Goal: Information Seeking & Learning: Find specific fact

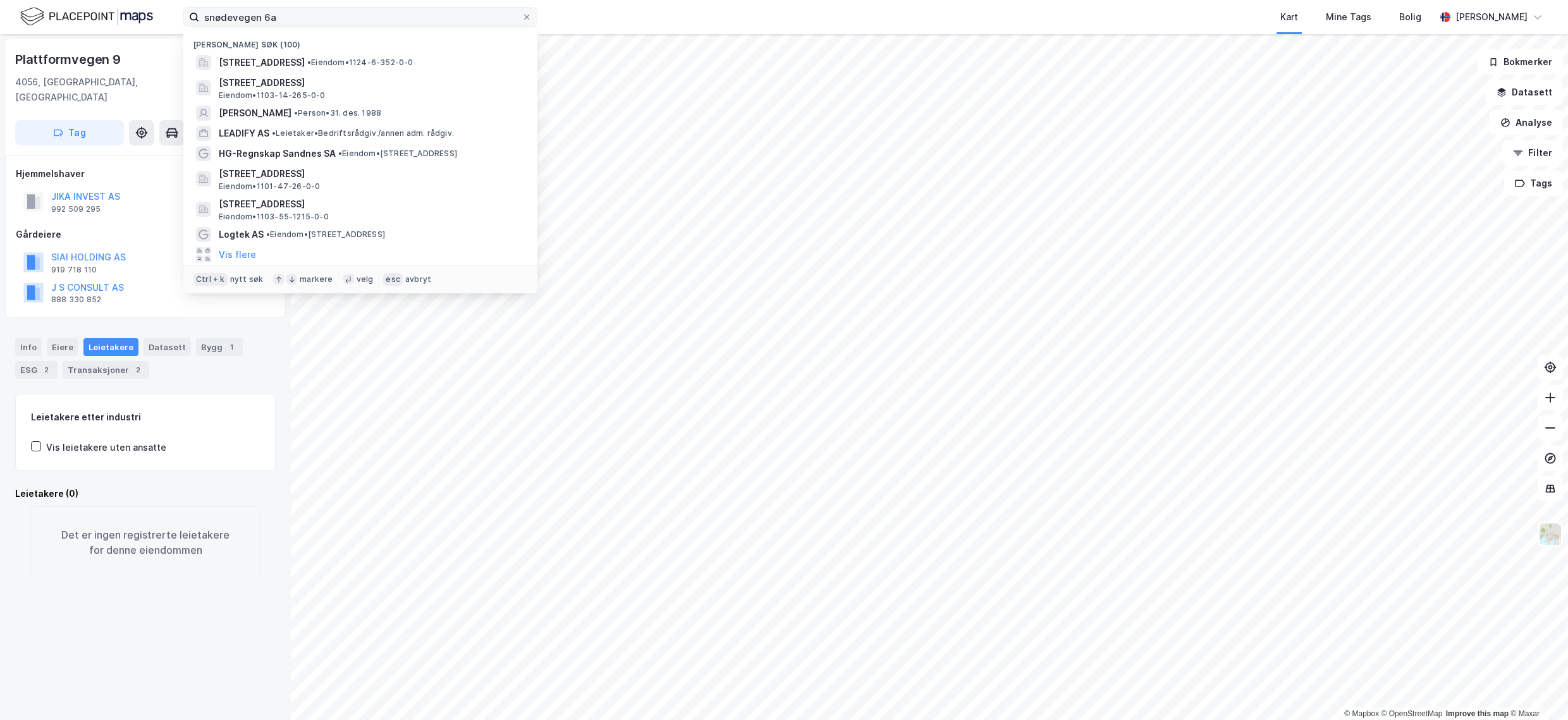
click at [290, 25] on input "snødevegen 6a" at bounding box center [360, 17] width 323 height 19
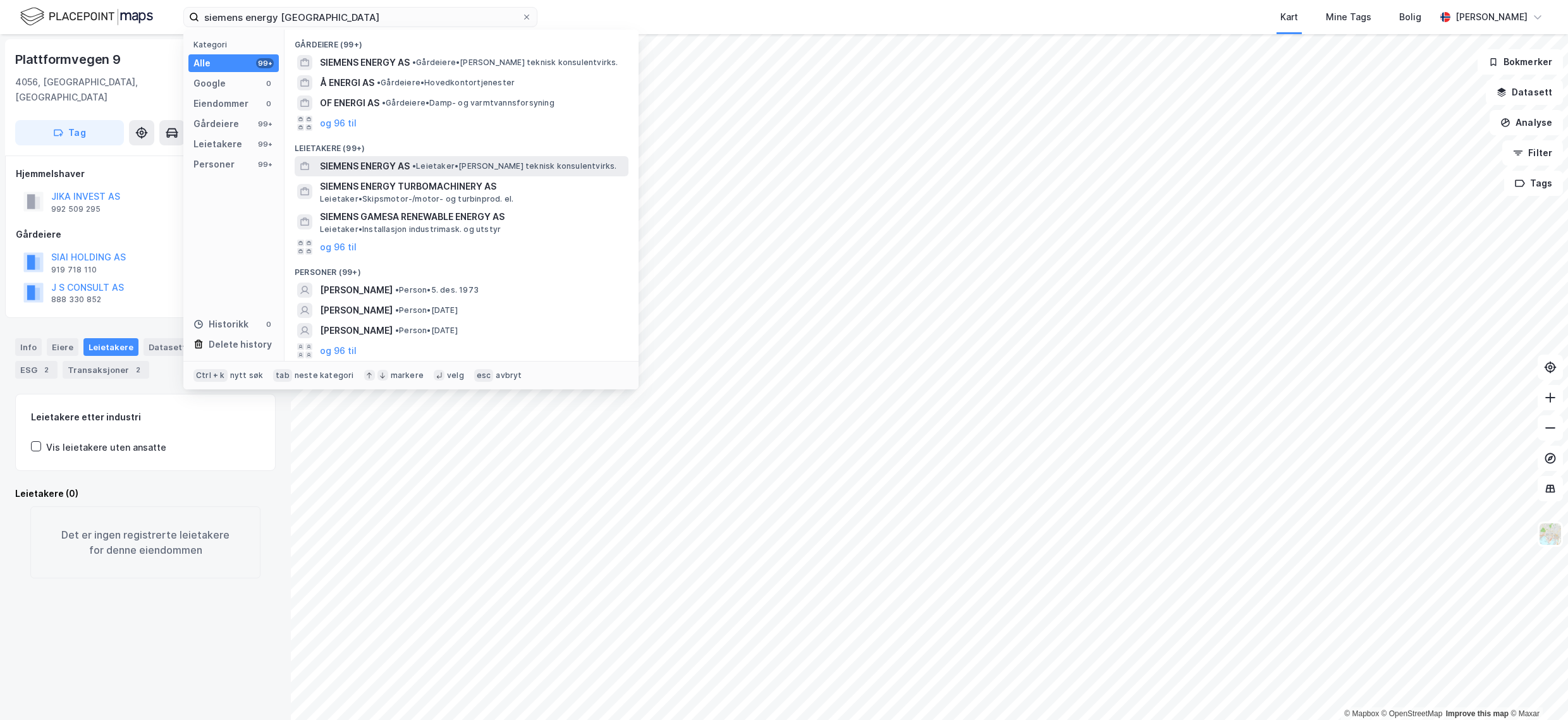
type input "siemens energy [GEOGRAPHIC_DATA]"
click at [517, 166] on span "• [PERSON_NAME] teknisk konsulentvirks." at bounding box center [514, 166] width 205 height 10
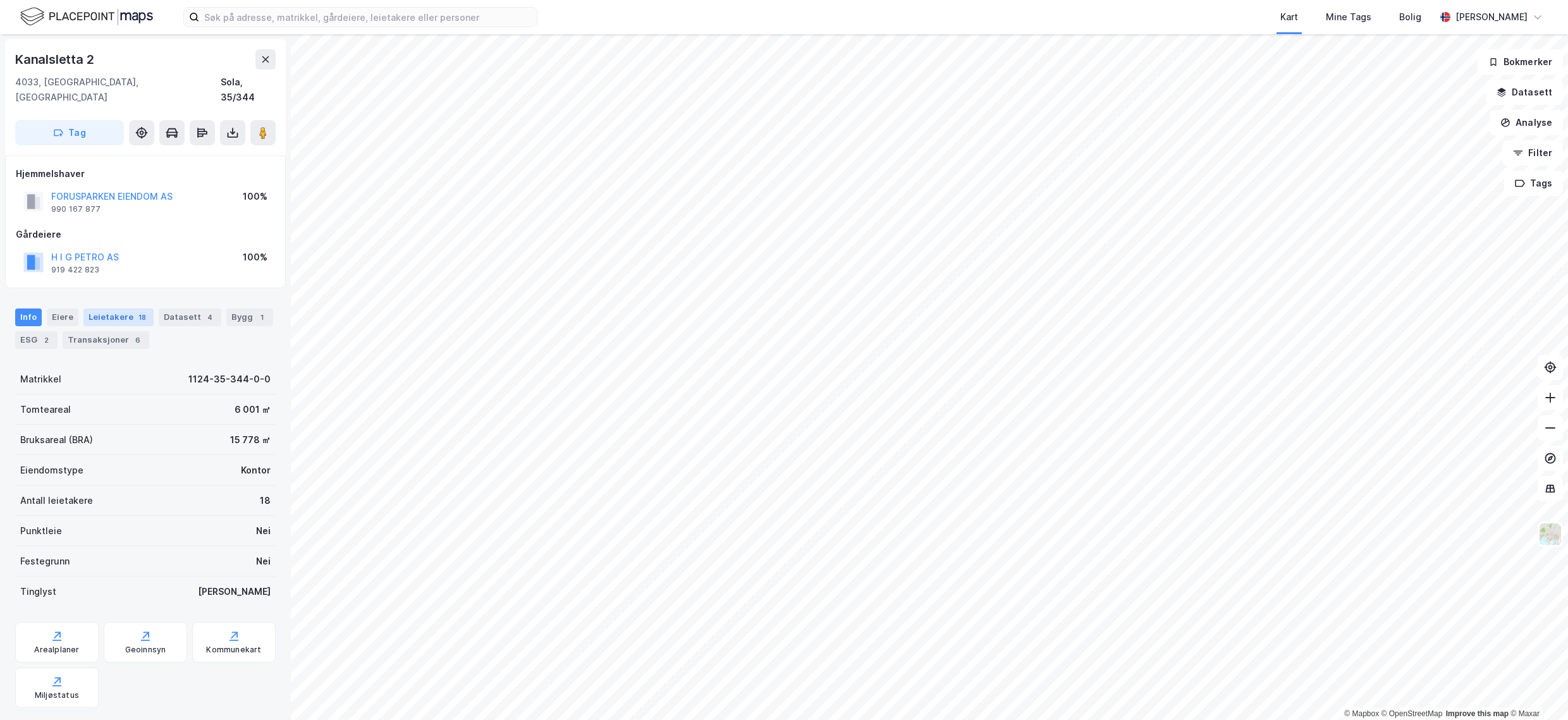
click at [128, 309] on div "Leietakere 18" at bounding box center [119, 317] width 70 height 17
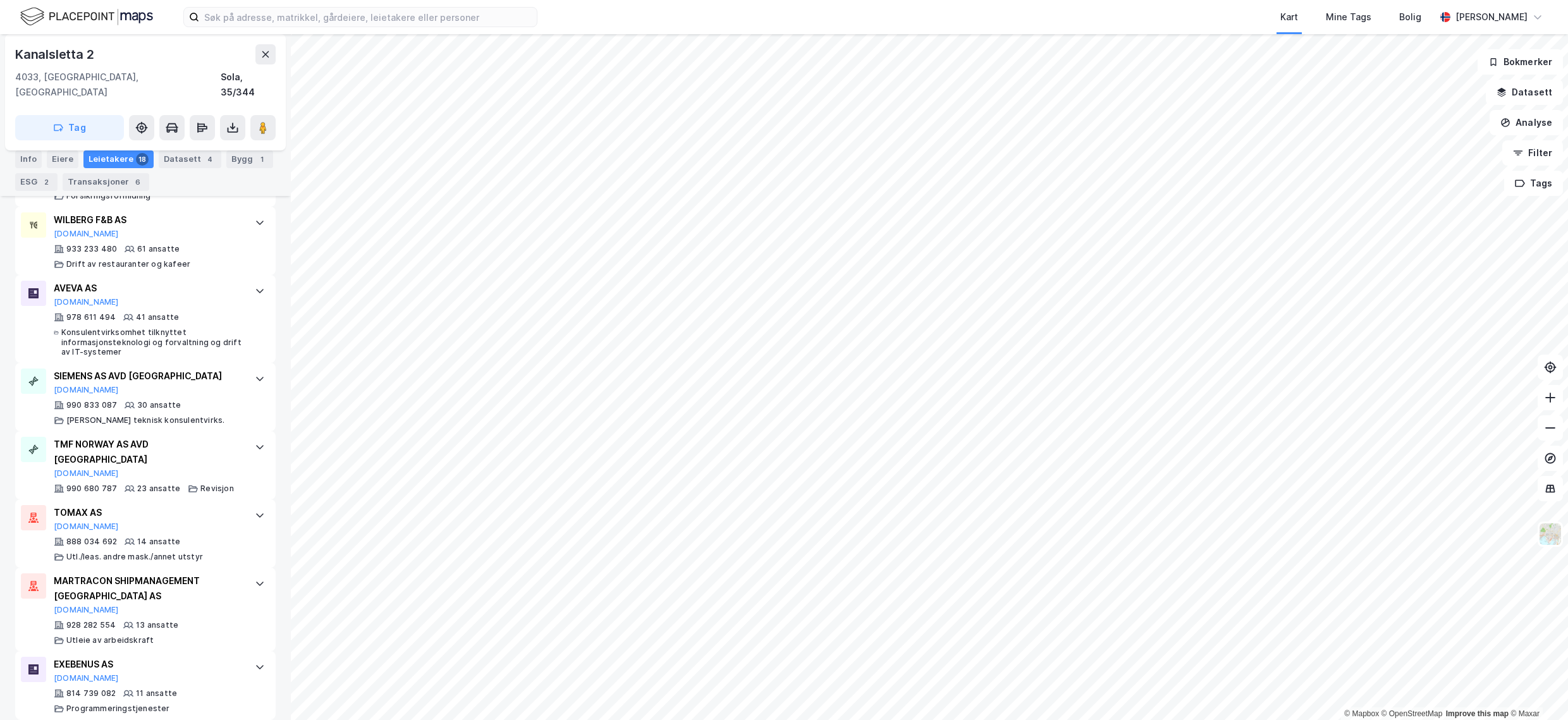
scroll to position [593, 0]
click at [204, 372] on div "SIEMENS AS AVD STAVANGER Brreg.no" at bounding box center [147, 379] width 188 height 27
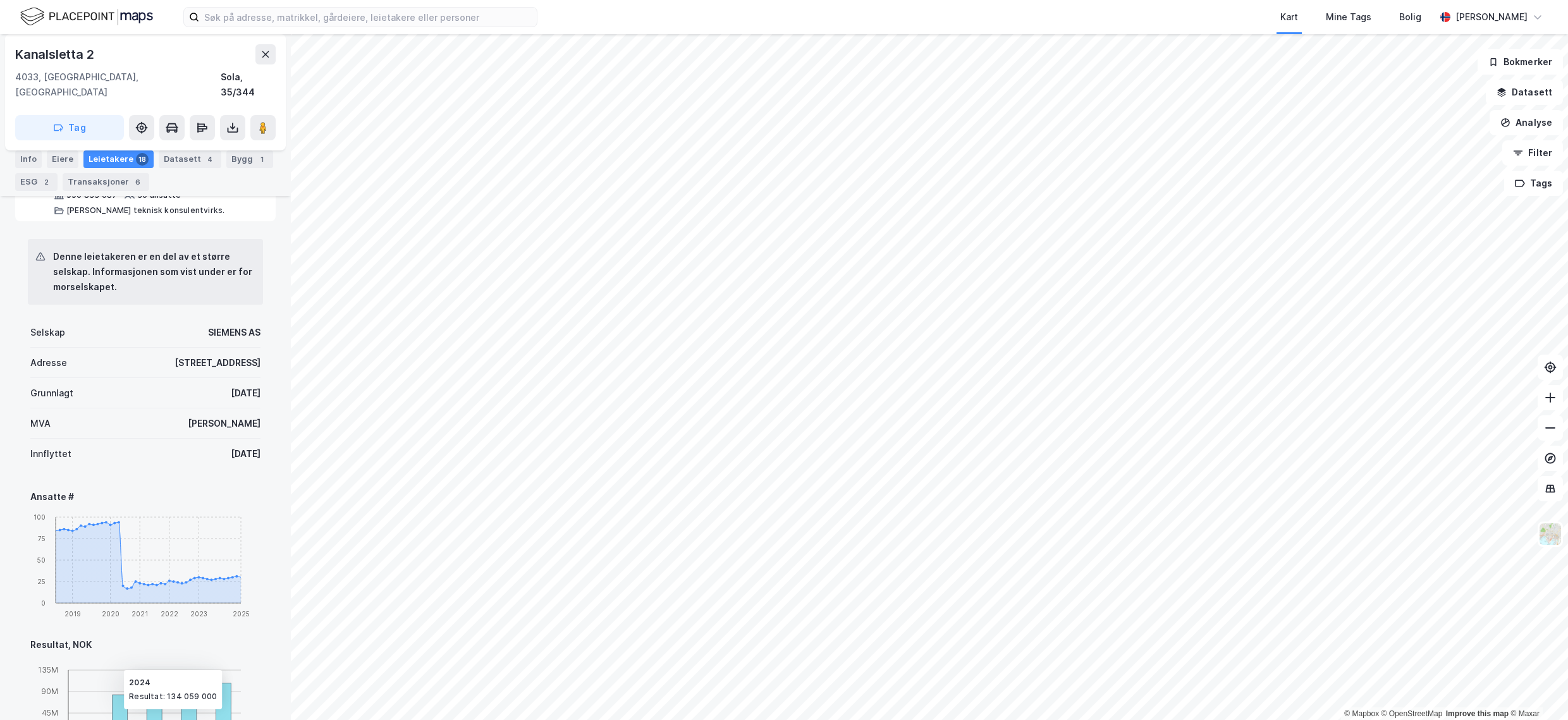
scroll to position [163, 0]
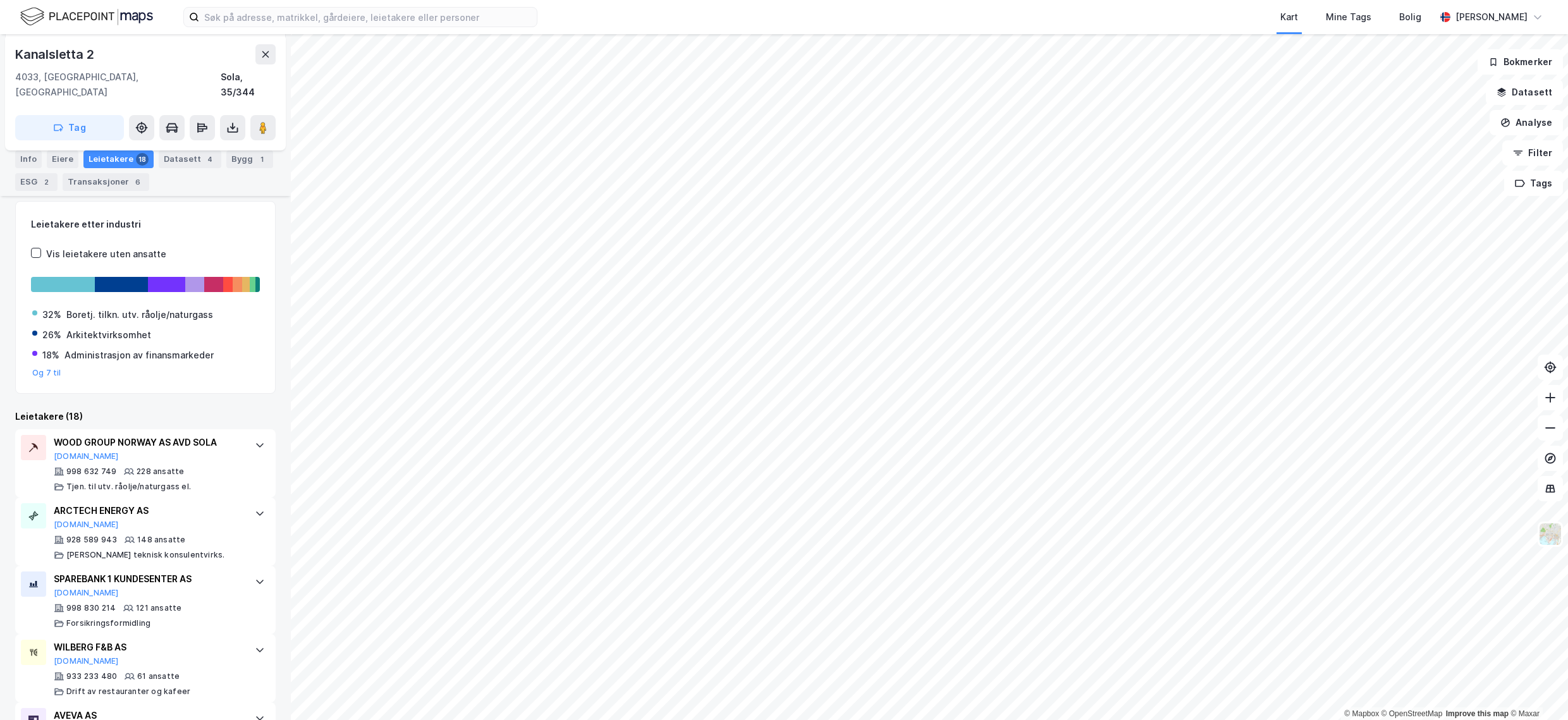
click at [181, 56] on div "Kanalsletta 2" at bounding box center [145, 54] width 260 height 20
